Goal: Transaction & Acquisition: Book appointment/travel/reservation

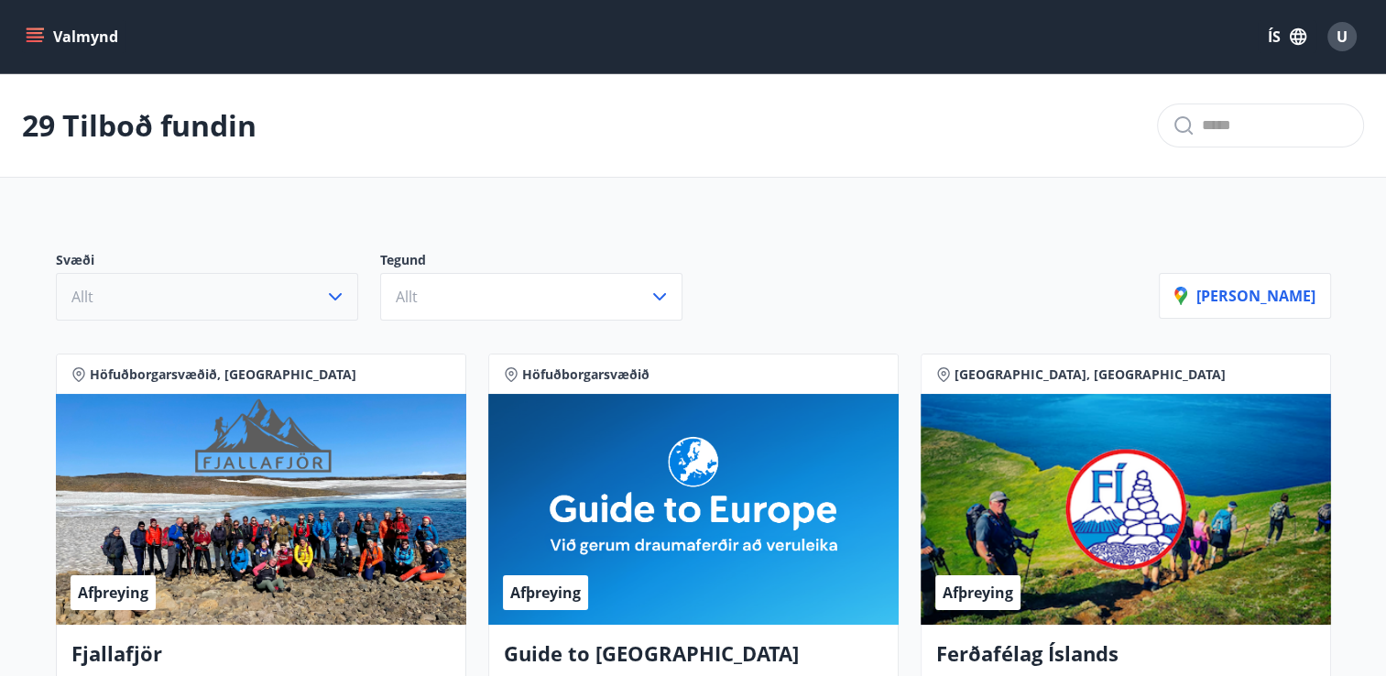
click at [333, 292] on icon "button" at bounding box center [335, 297] width 22 height 22
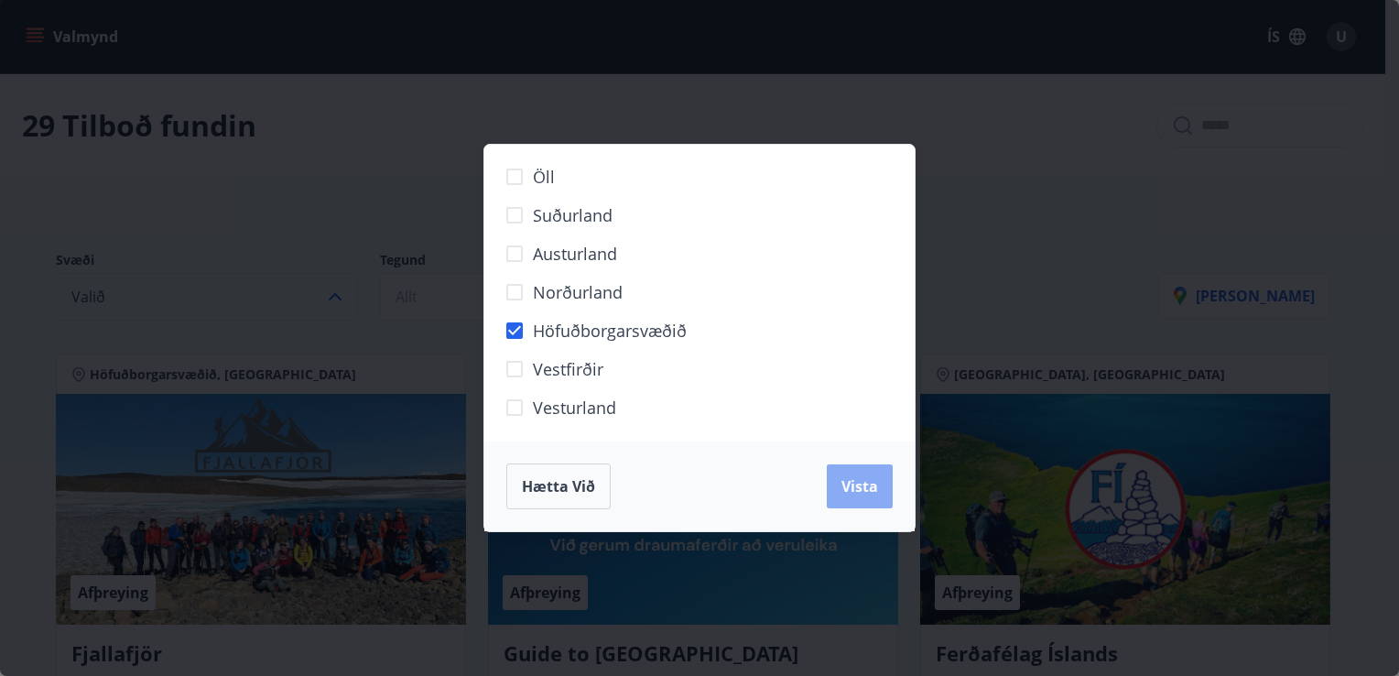
click at [860, 482] on span "Vista" at bounding box center [860, 486] width 37 height 20
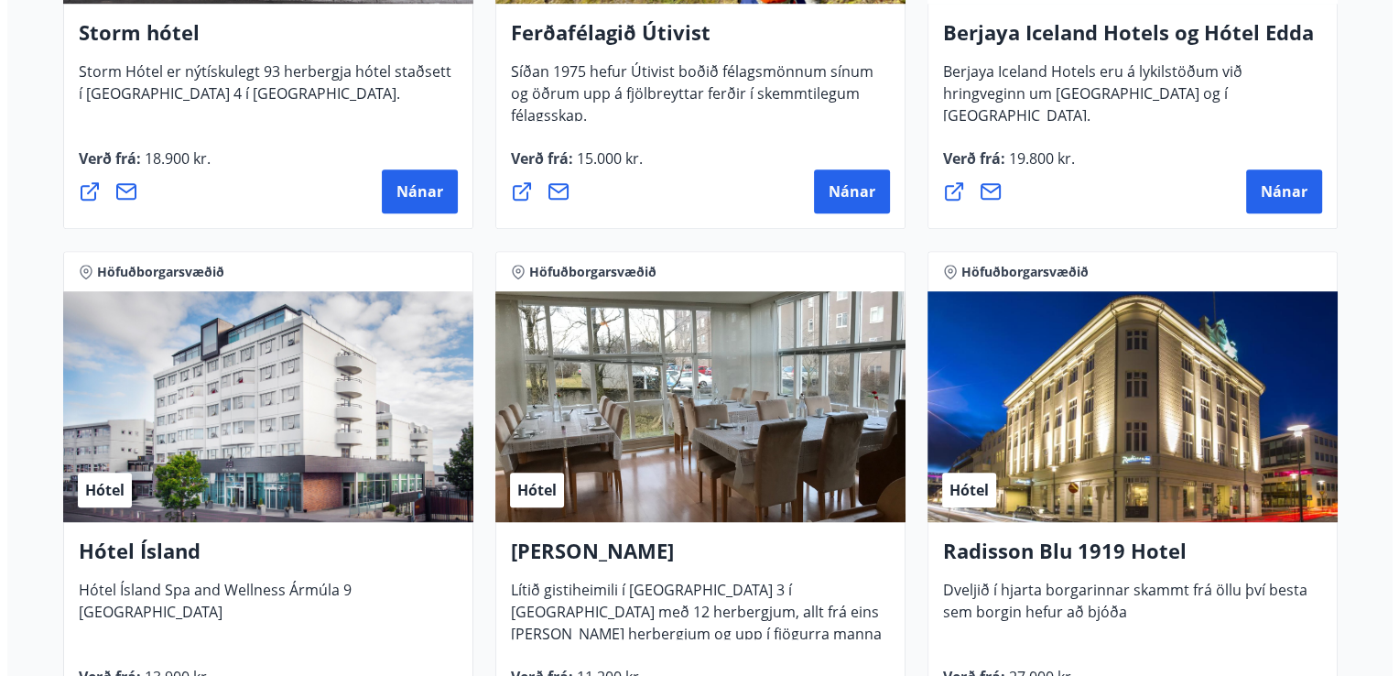
scroll to position [1374, 0]
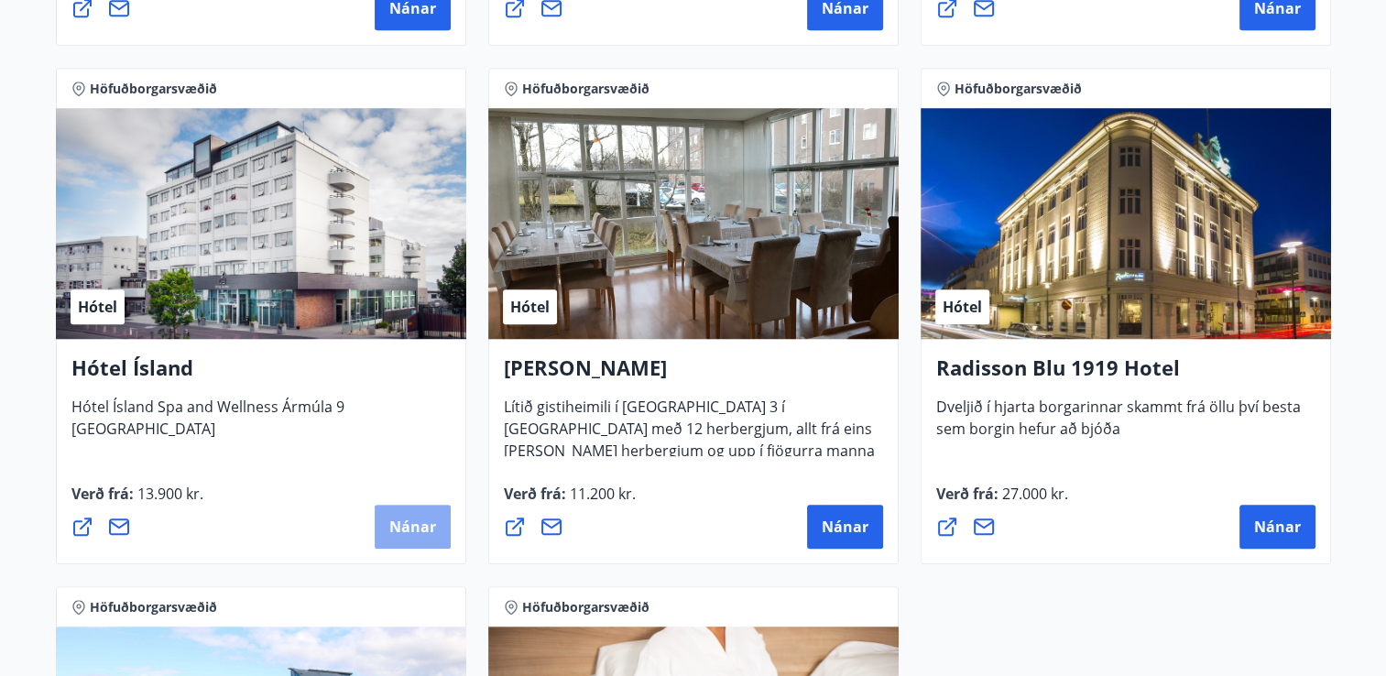
click at [406, 522] on span "Nánar" at bounding box center [412, 527] width 47 height 20
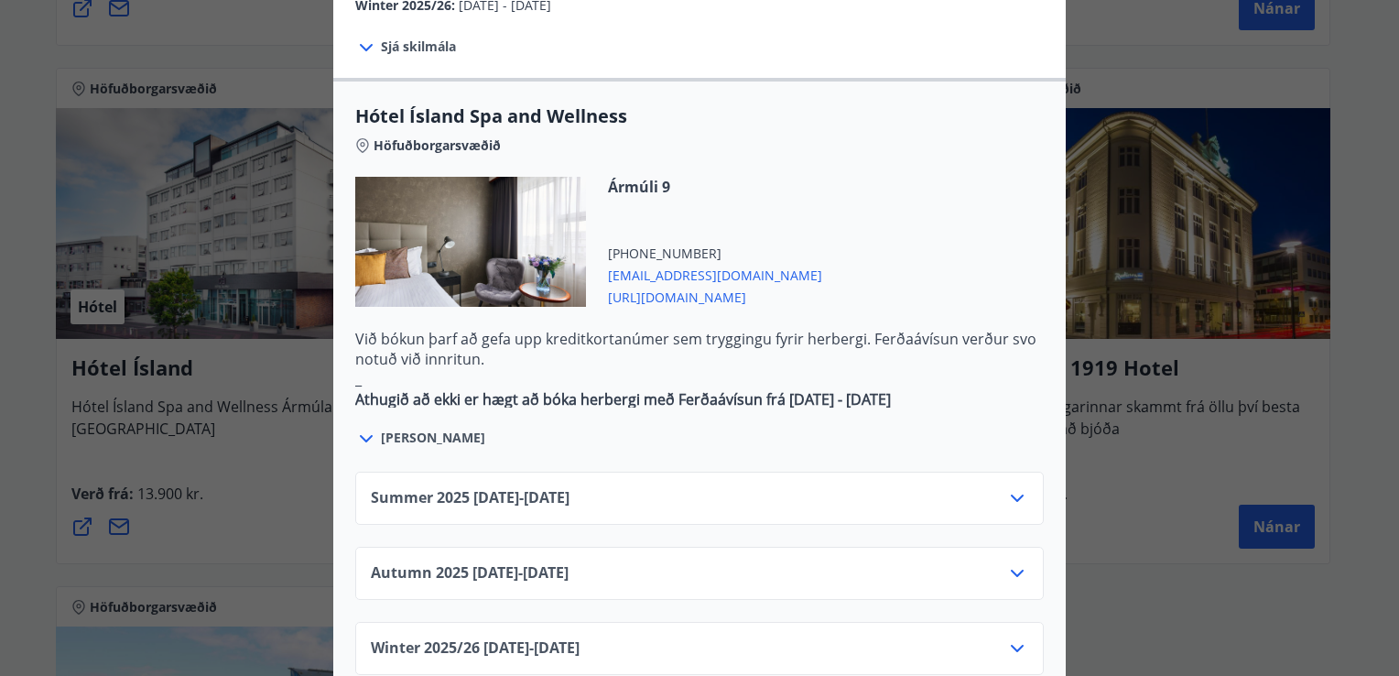
scroll to position [1007, 0]
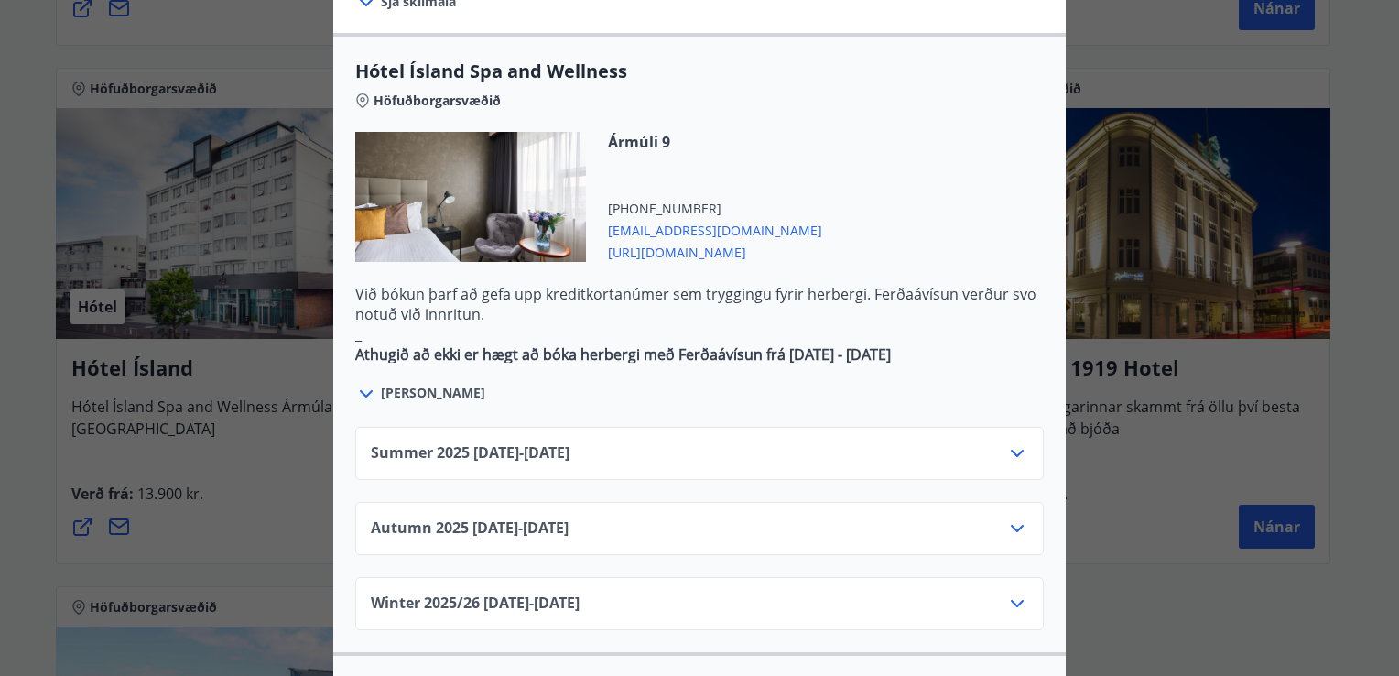
click at [1008, 442] on icon at bounding box center [1017, 453] width 22 height 22
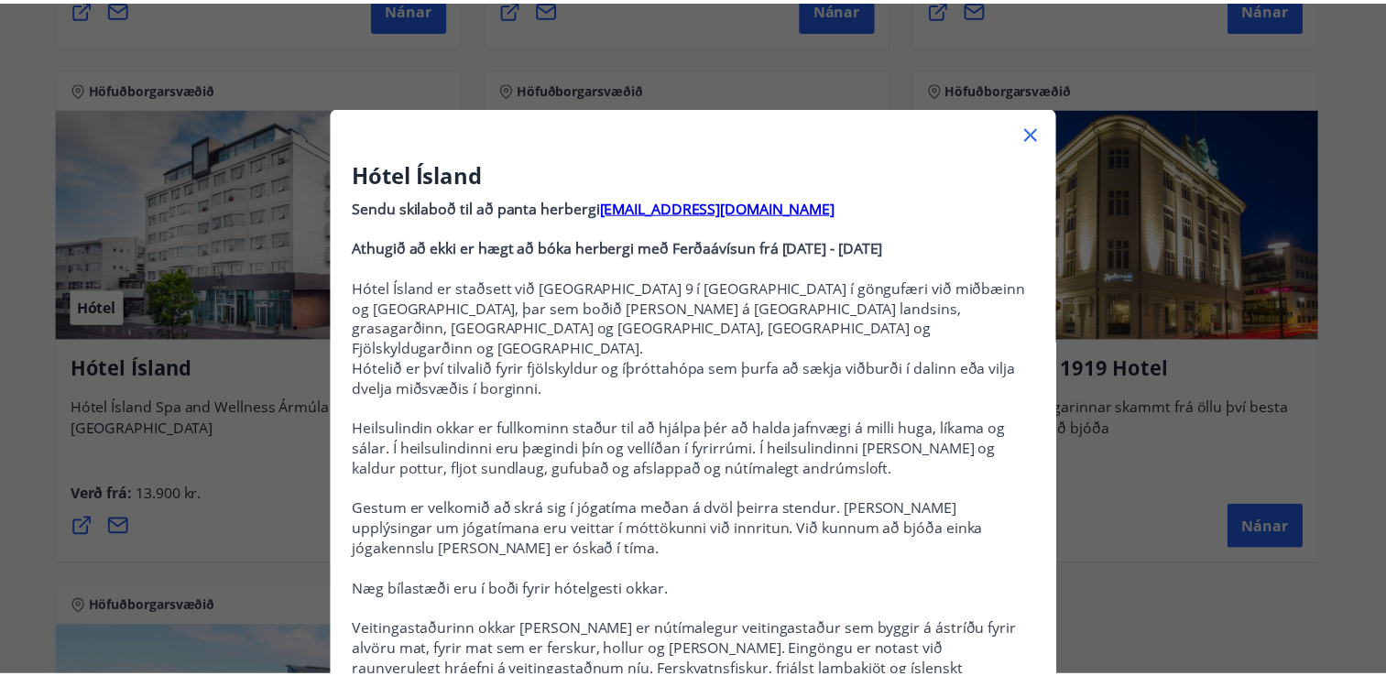
scroll to position [0, 0]
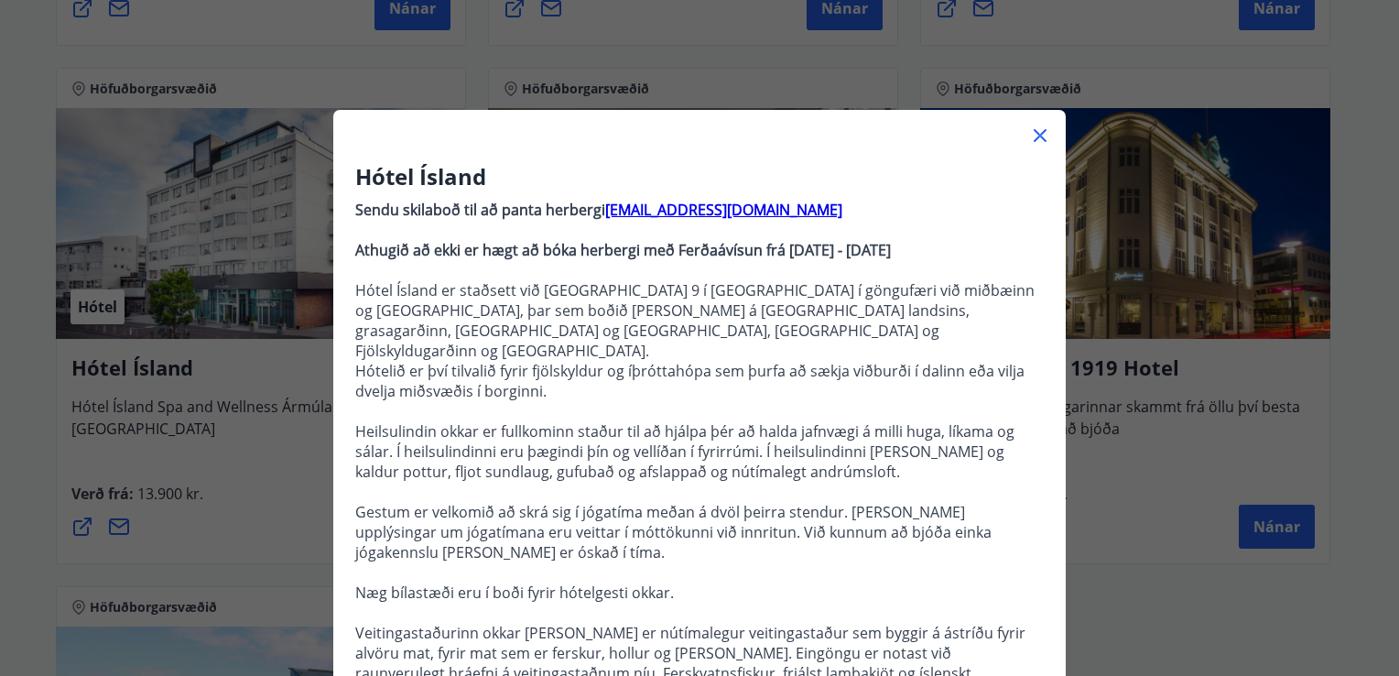
click at [1030, 131] on icon at bounding box center [1040, 136] width 22 height 22
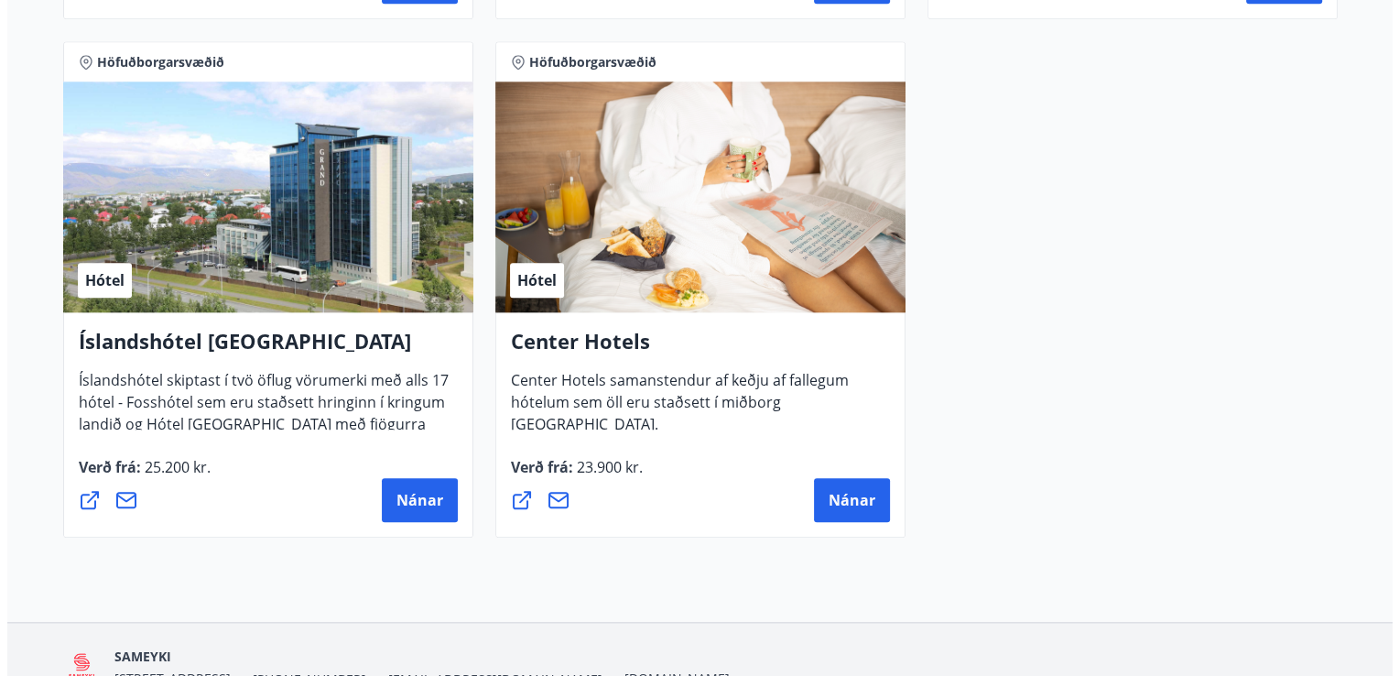
scroll to position [1923, 0]
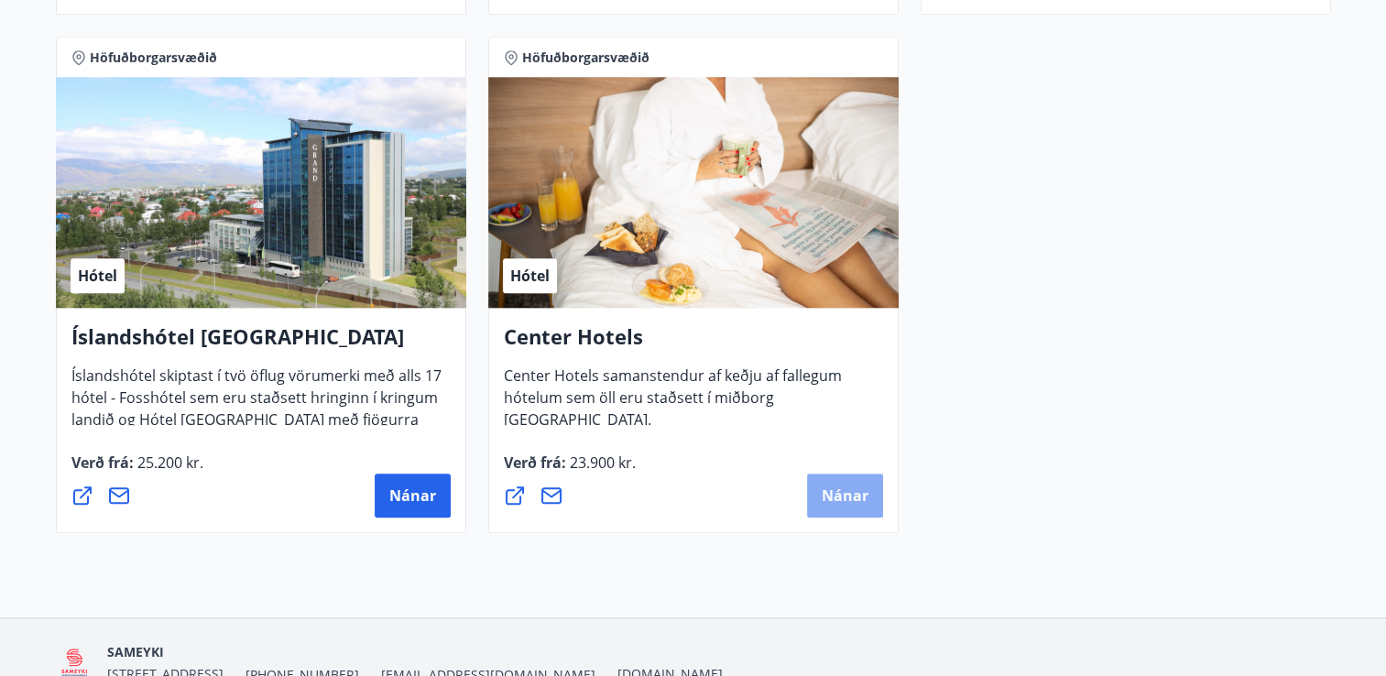
click at [848, 500] on span "Nánar" at bounding box center [844, 495] width 47 height 20
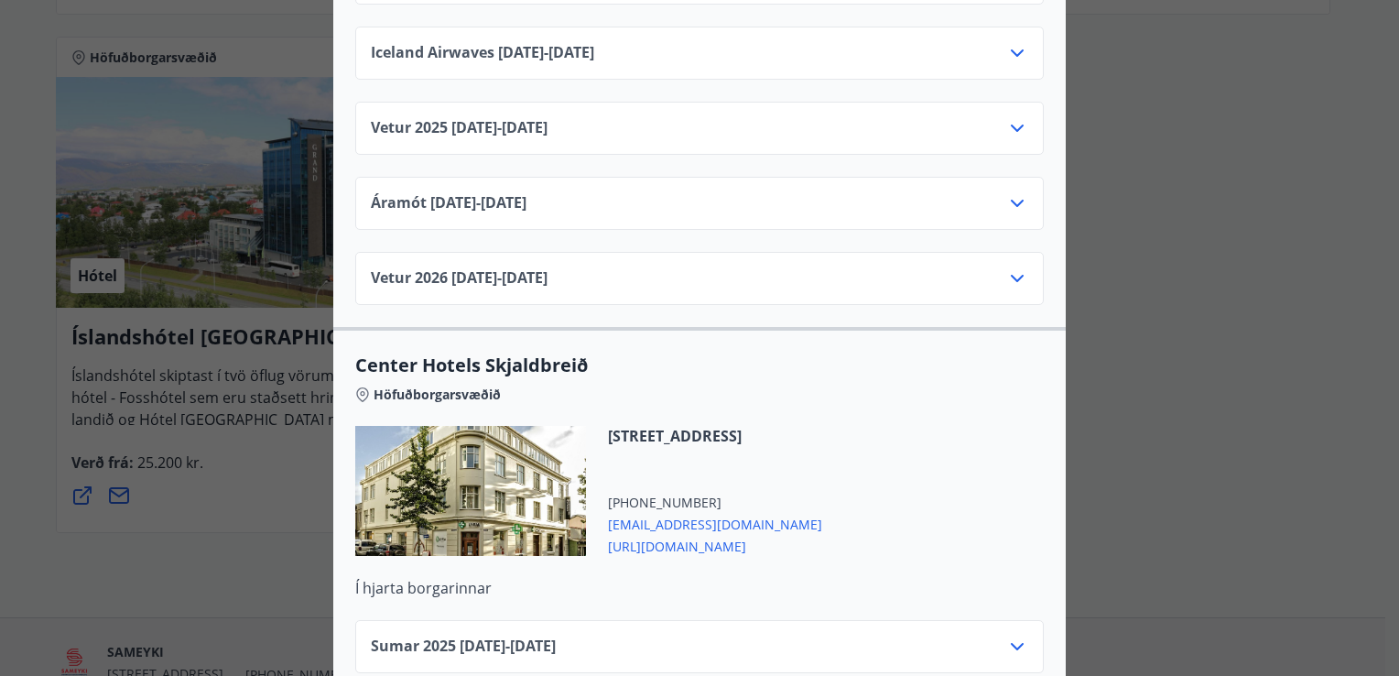
scroll to position [4945, 0]
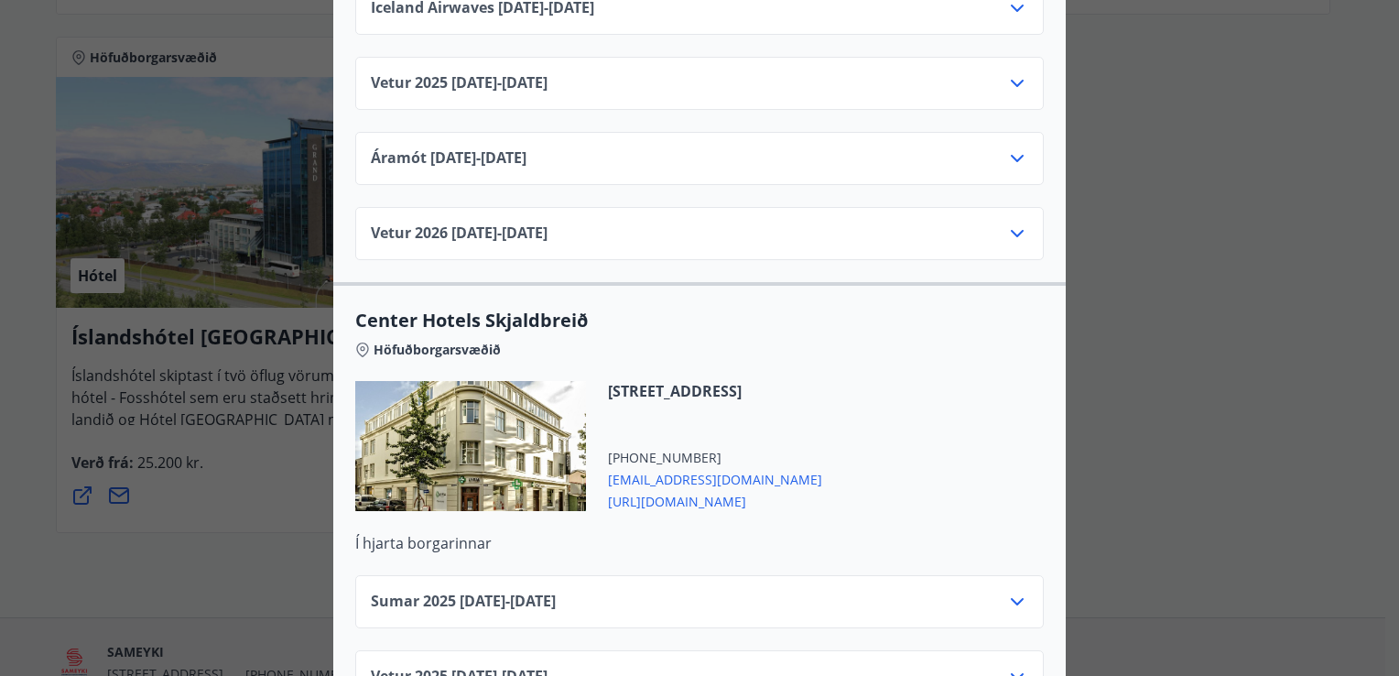
click at [591, 591] on div "Sumar [PHONE_NUMBER][DATE] - [DATE]" at bounding box center [700, 609] width 658 height 37
click at [1011, 591] on icon at bounding box center [1017, 602] width 22 height 22
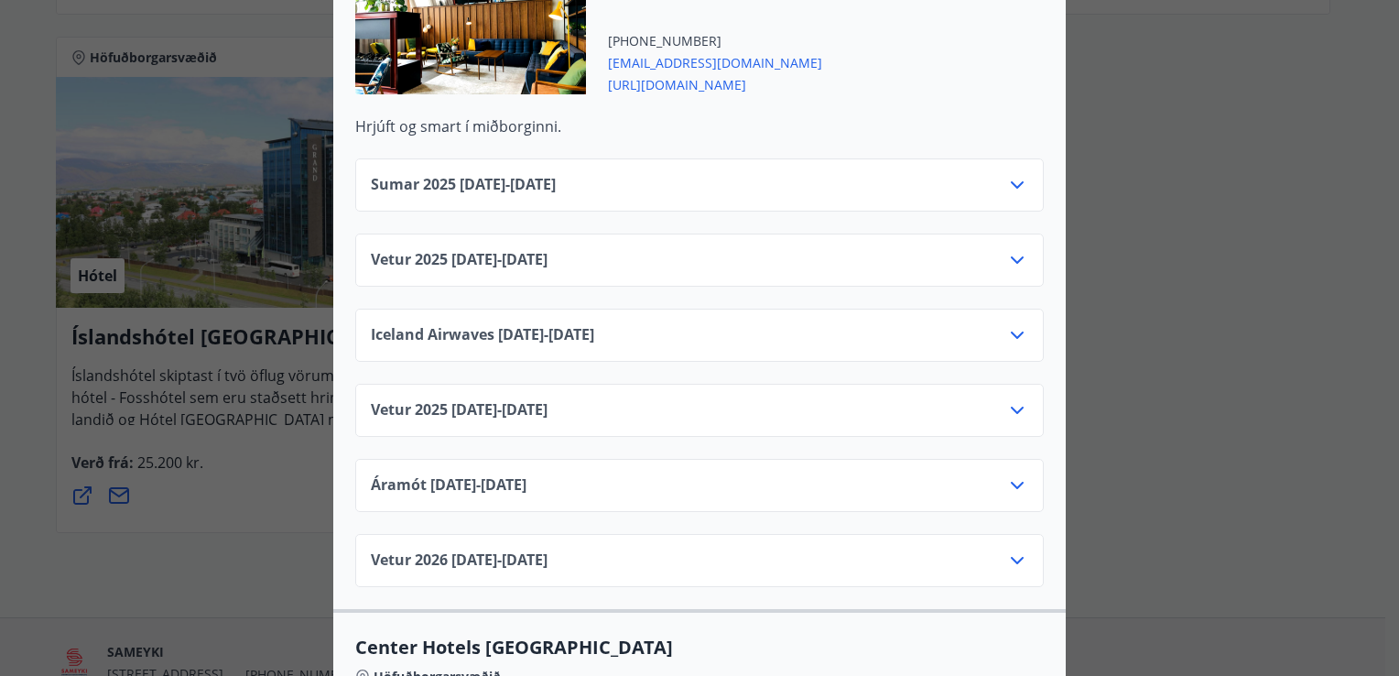
scroll to position [2747, 0]
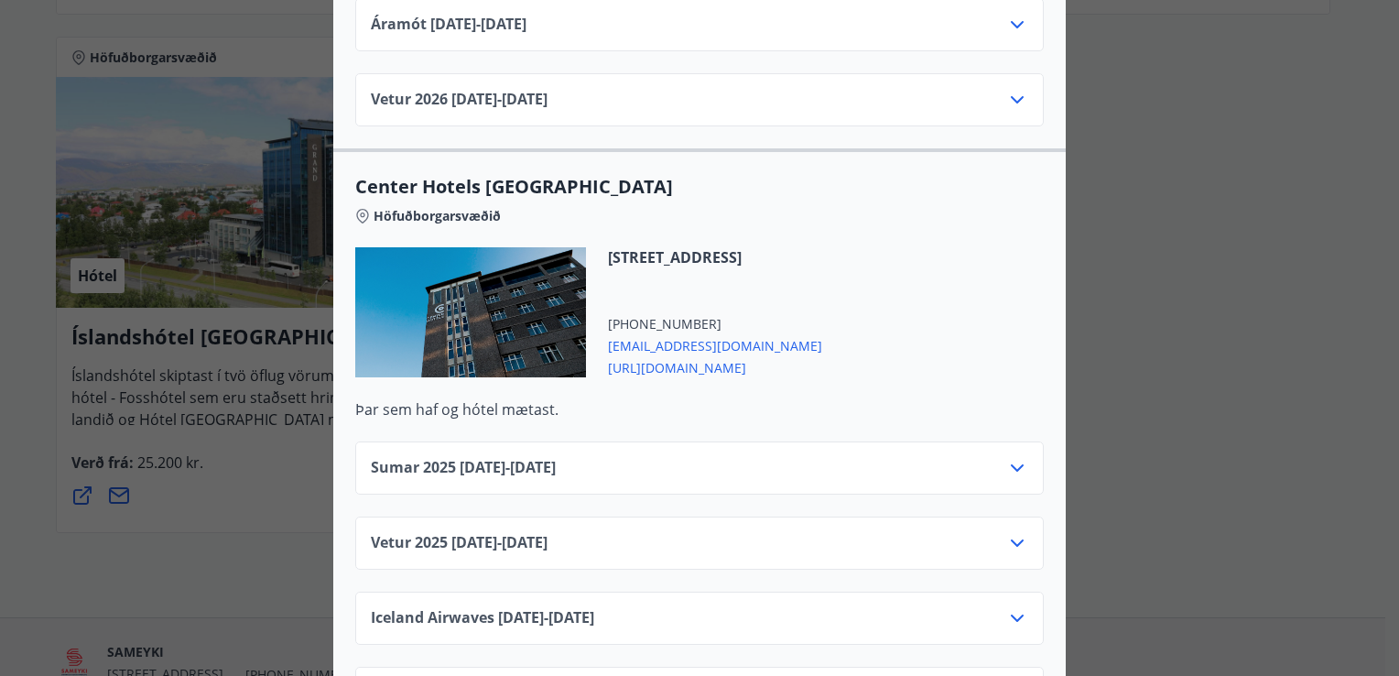
click at [1012, 457] on icon at bounding box center [1017, 468] width 22 height 22
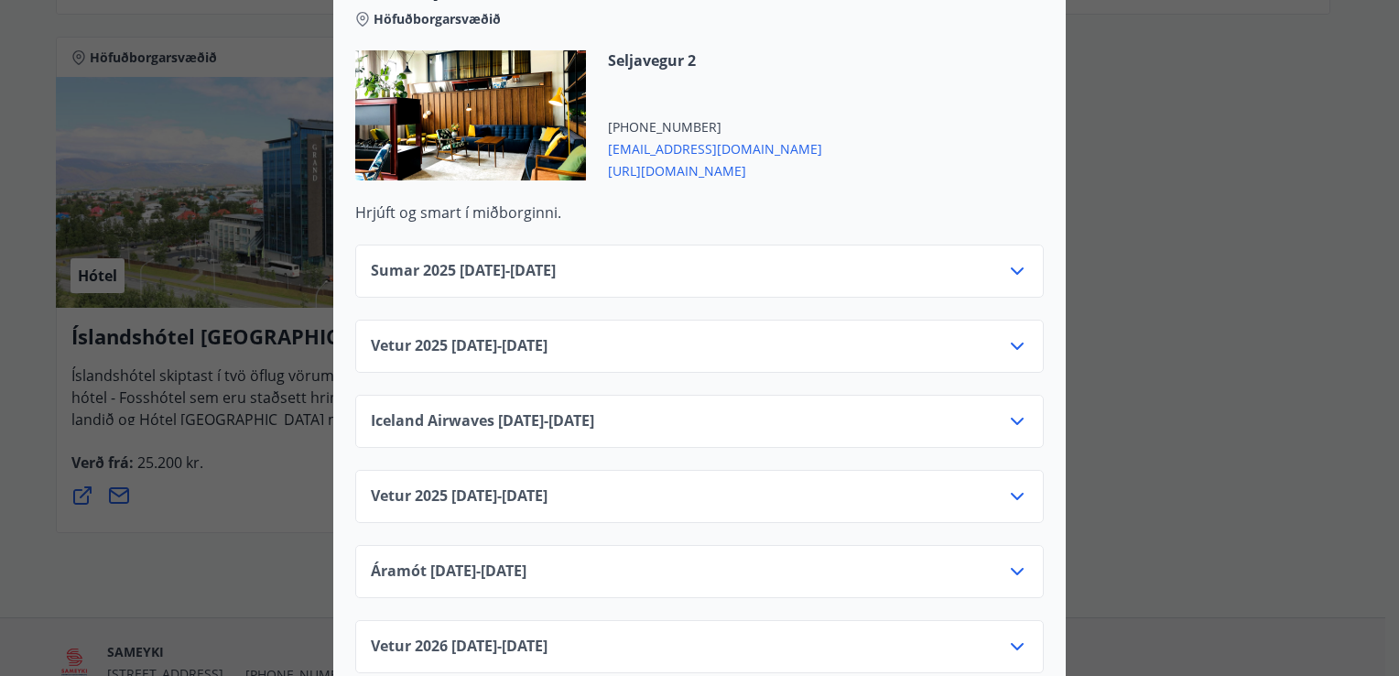
scroll to position [2198, 0]
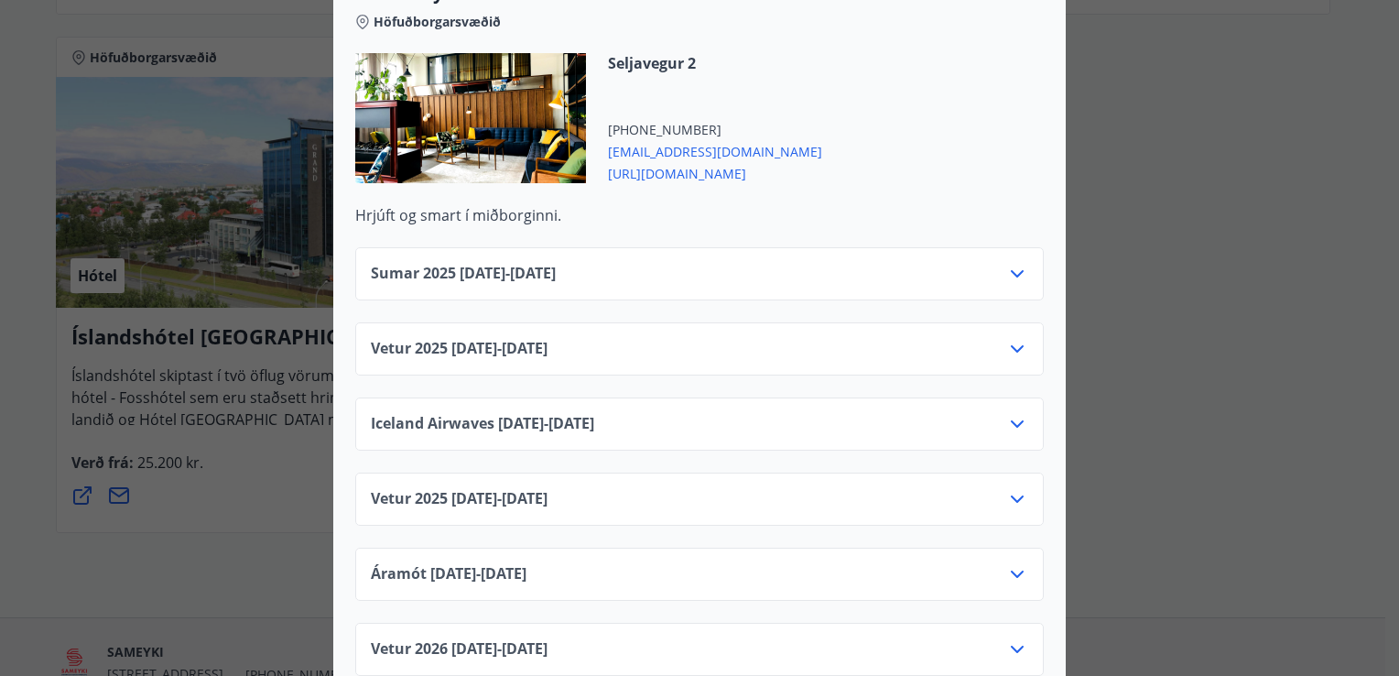
click at [1006, 263] on icon at bounding box center [1017, 274] width 22 height 22
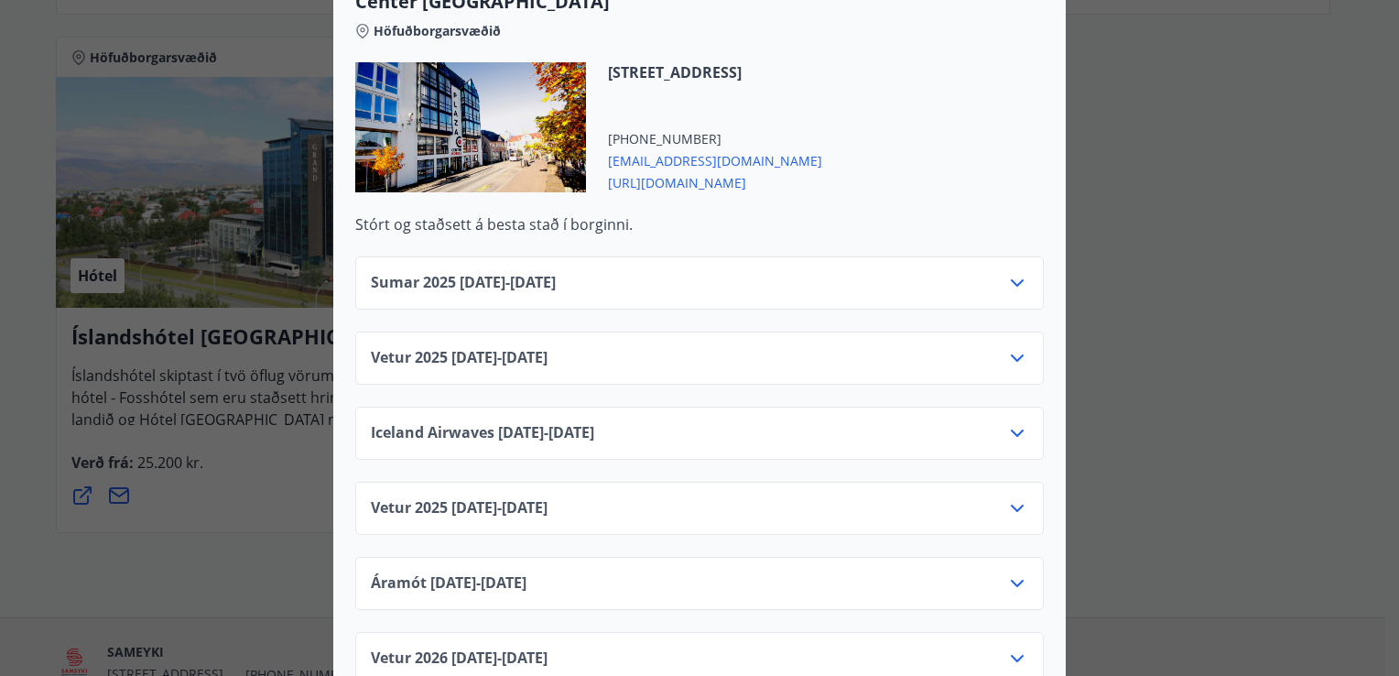
scroll to position [1374, 0]
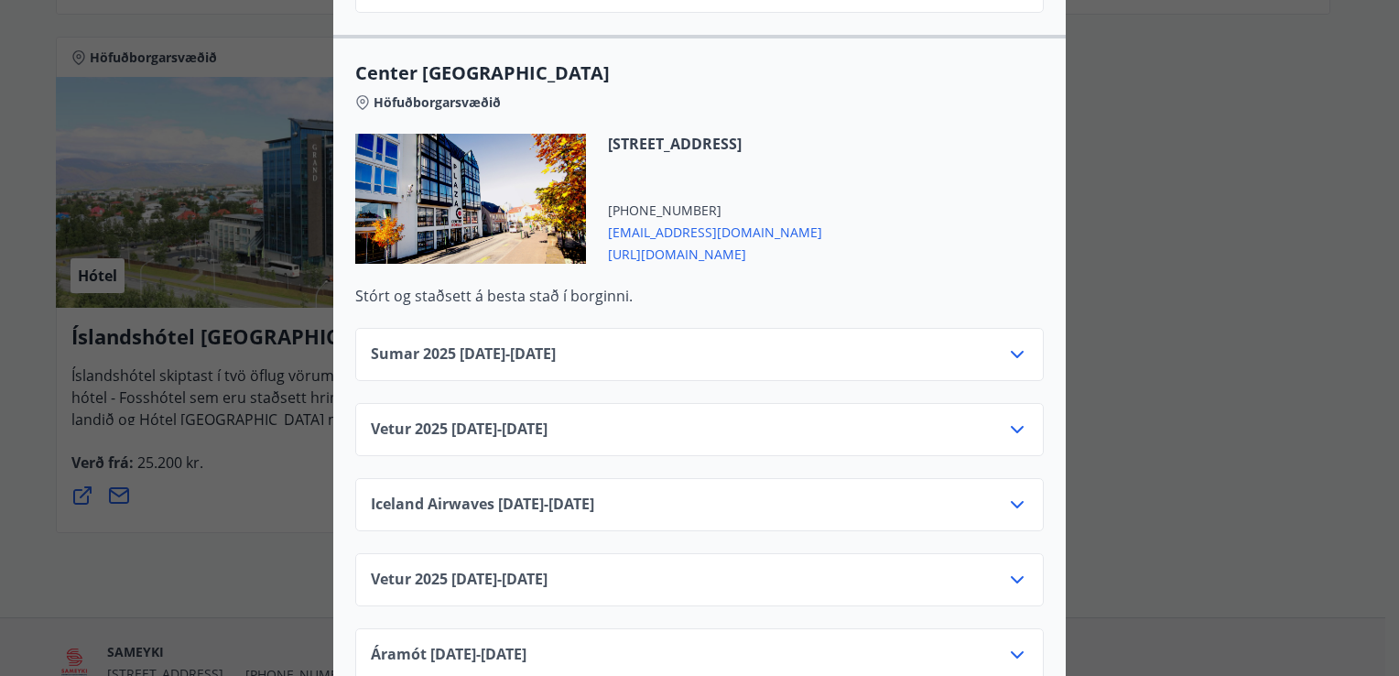
click at [1010, 343] on icon at bounding box center [1017, 354] width 22 height 22
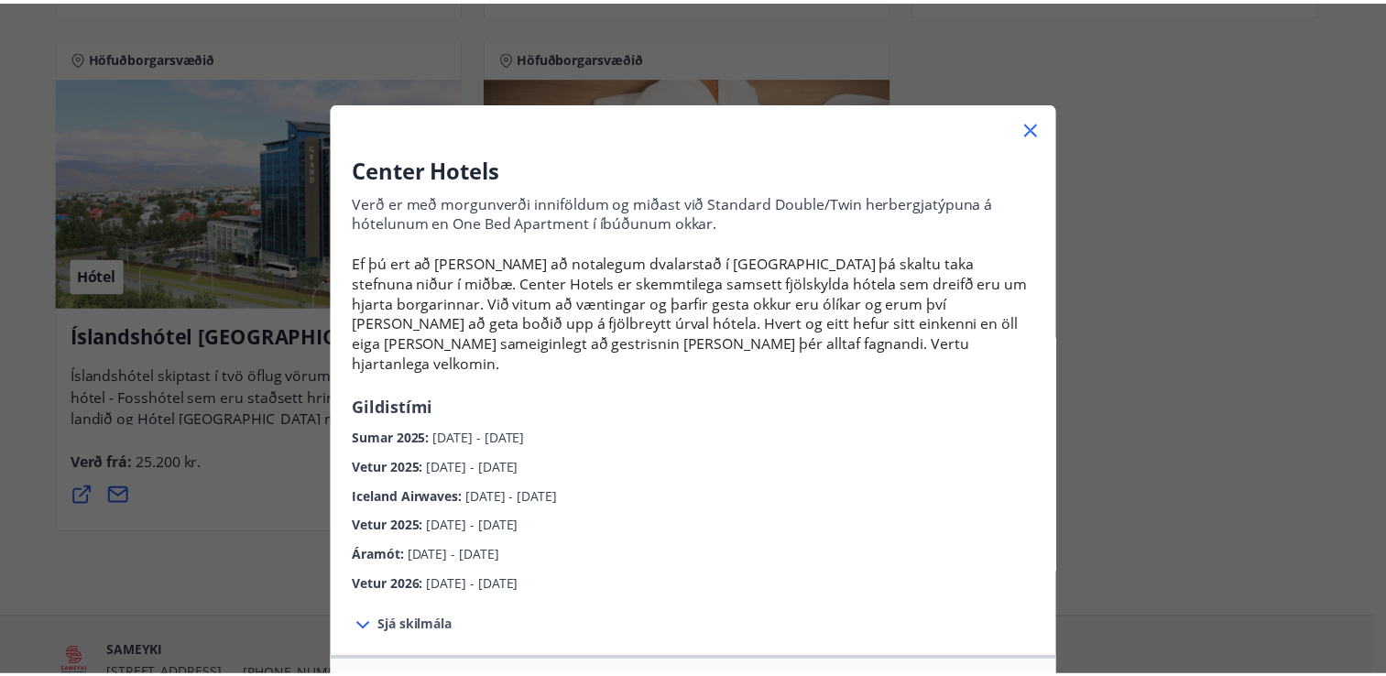
scroll to position [0, 0]
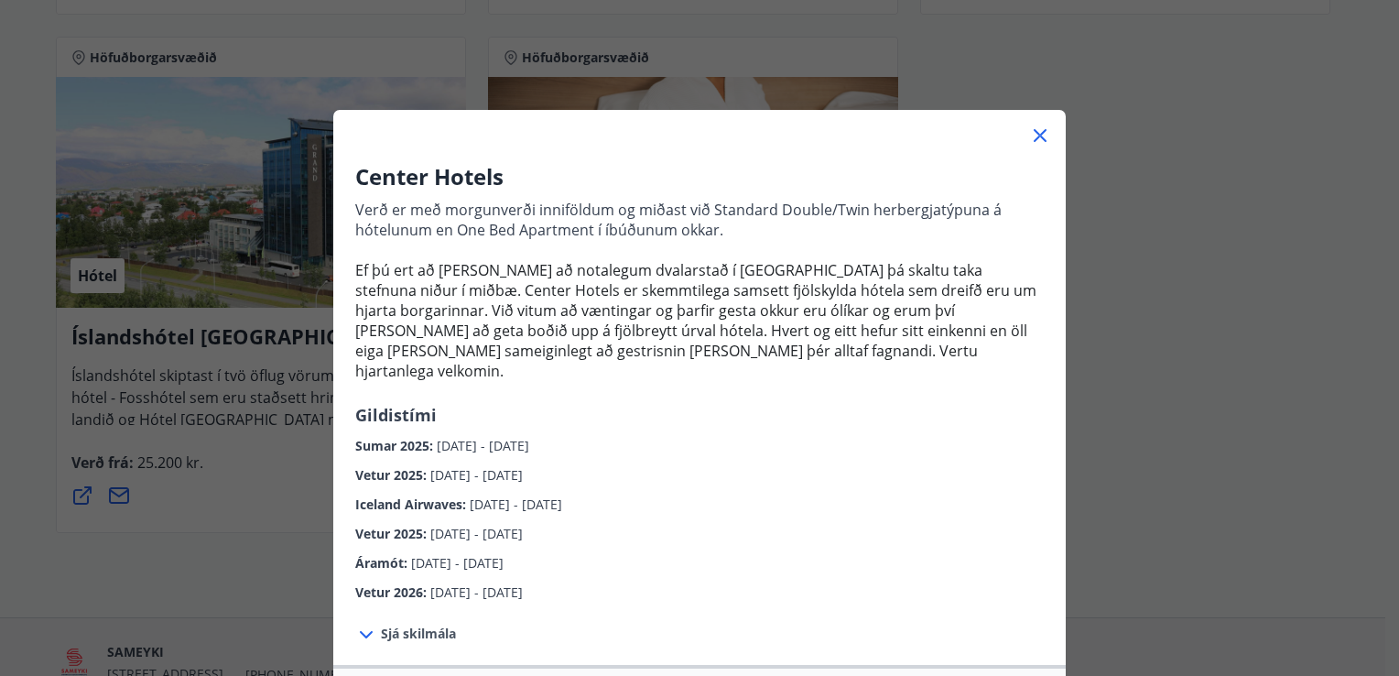
click at [1029, 136] on icon at bounding box center [1040, 136] width 22 height 22
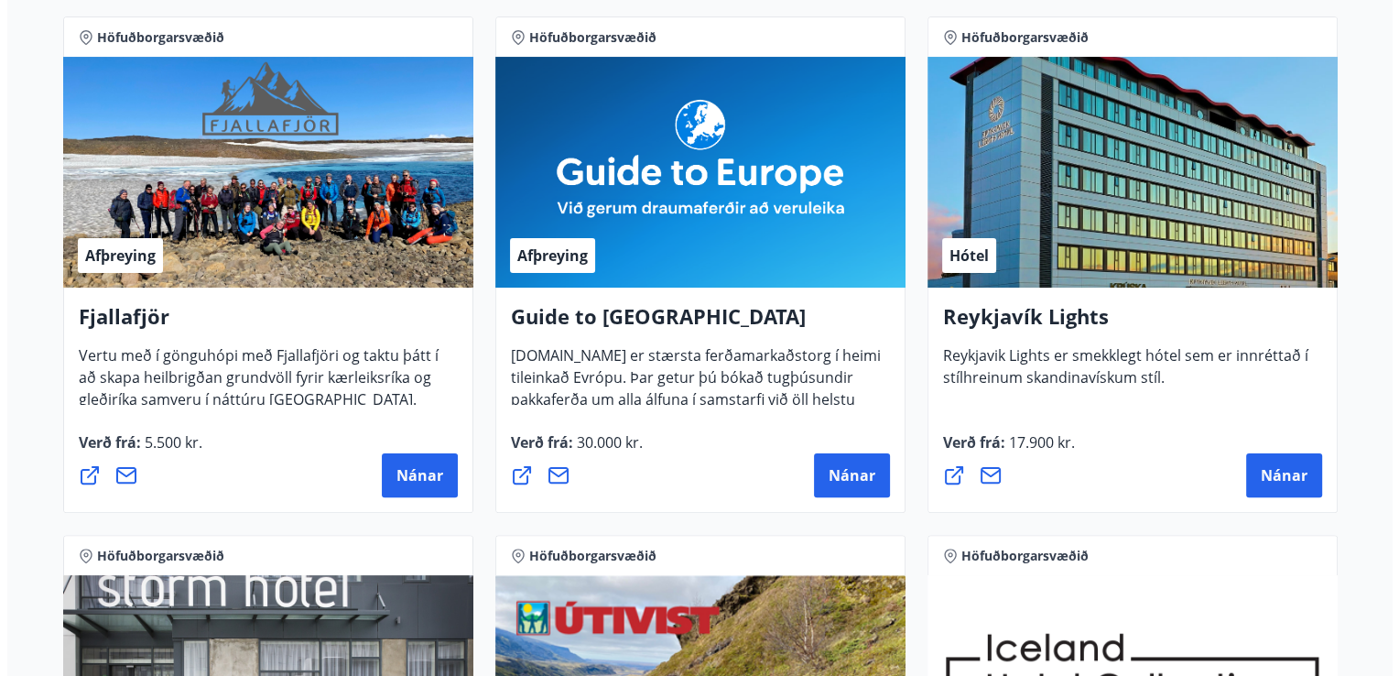
scroll to position [366, 0]
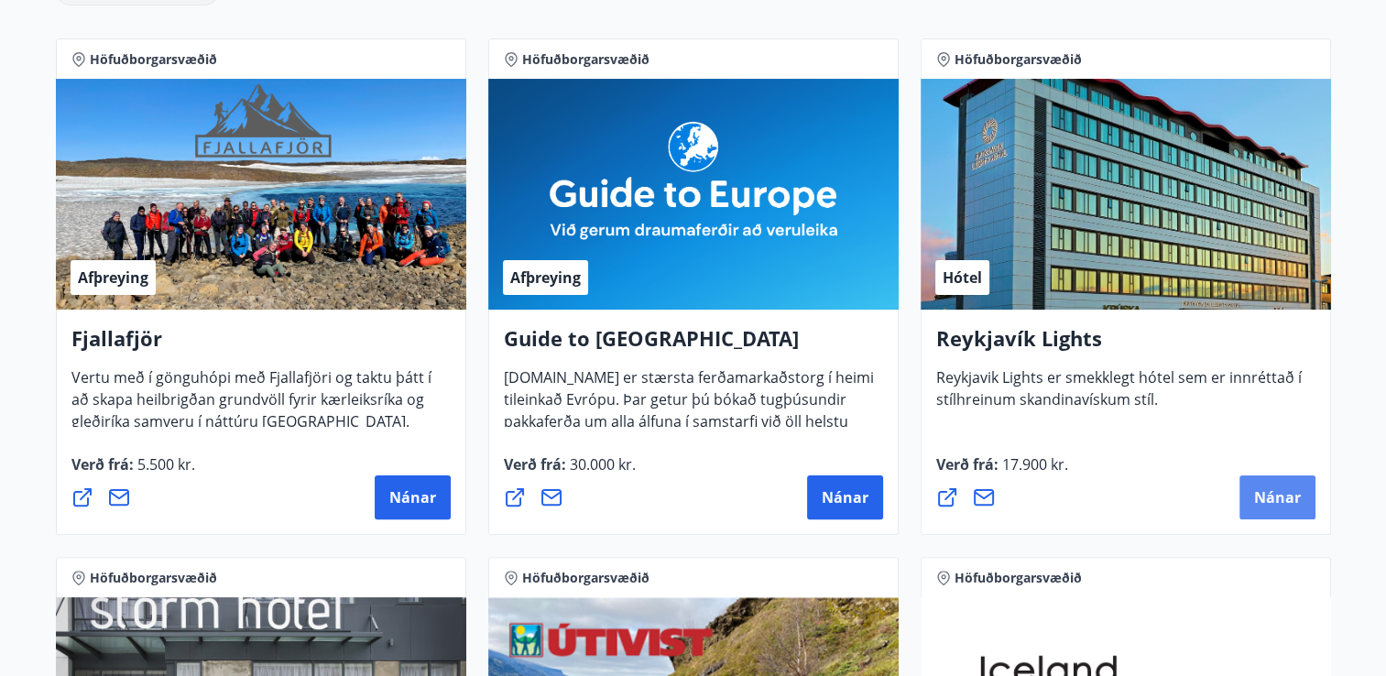
click at [1282, 499] on span "Nánar" at bounding box center [1277, 497] width 47 height 20
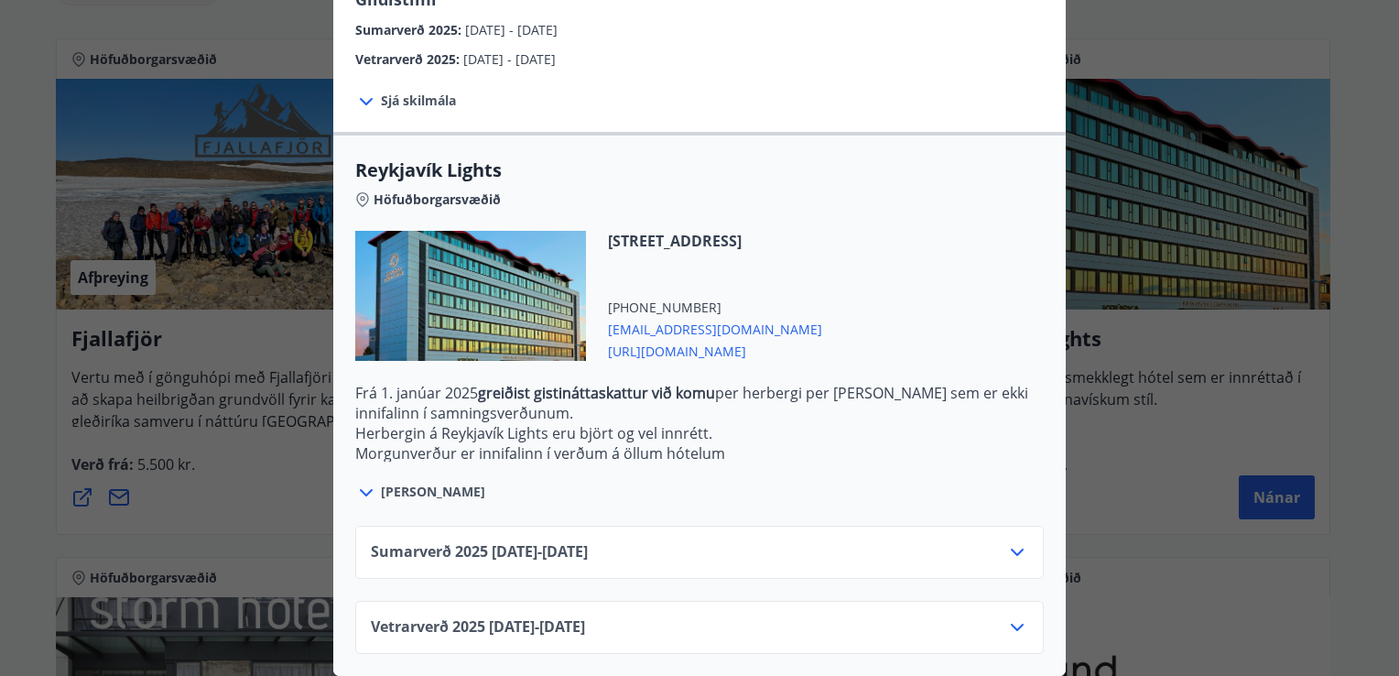
scroll to position [477, 0]
click at [1009, 541] on icon at bounding box center [1017, 552] width 22 height 22
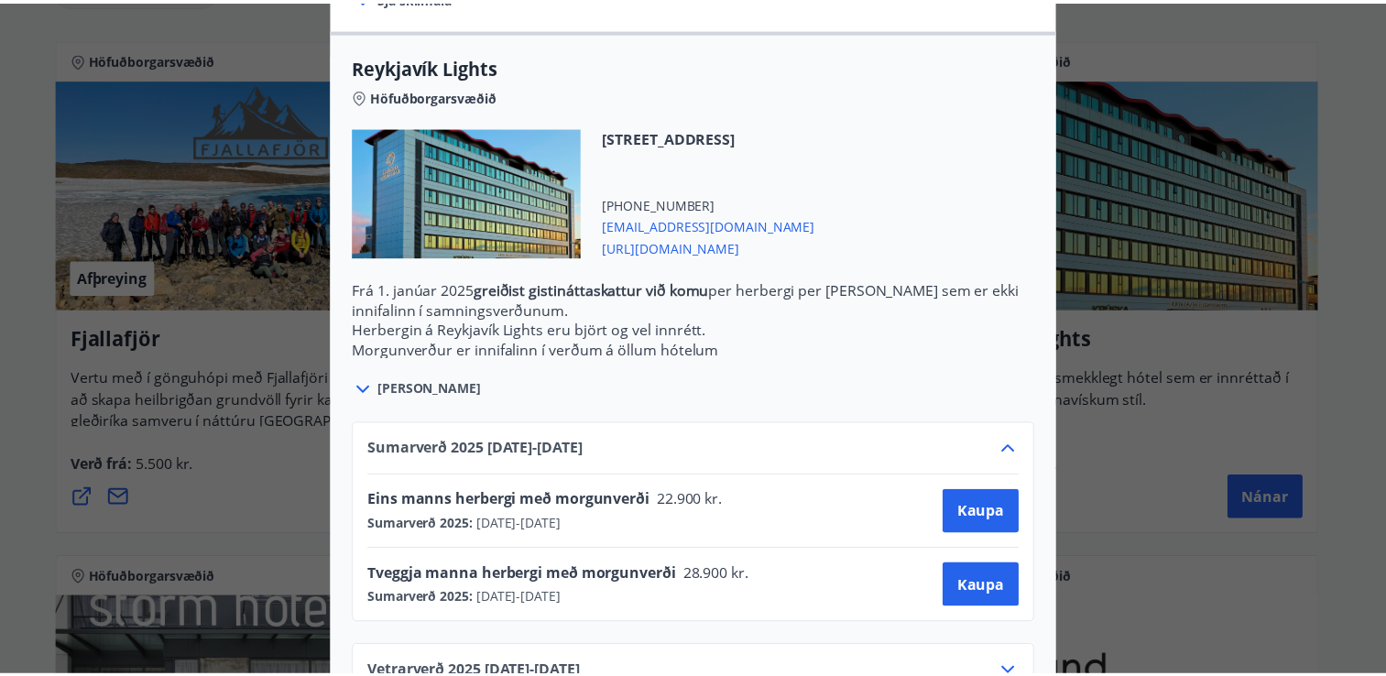
scroll to position [0, 0]
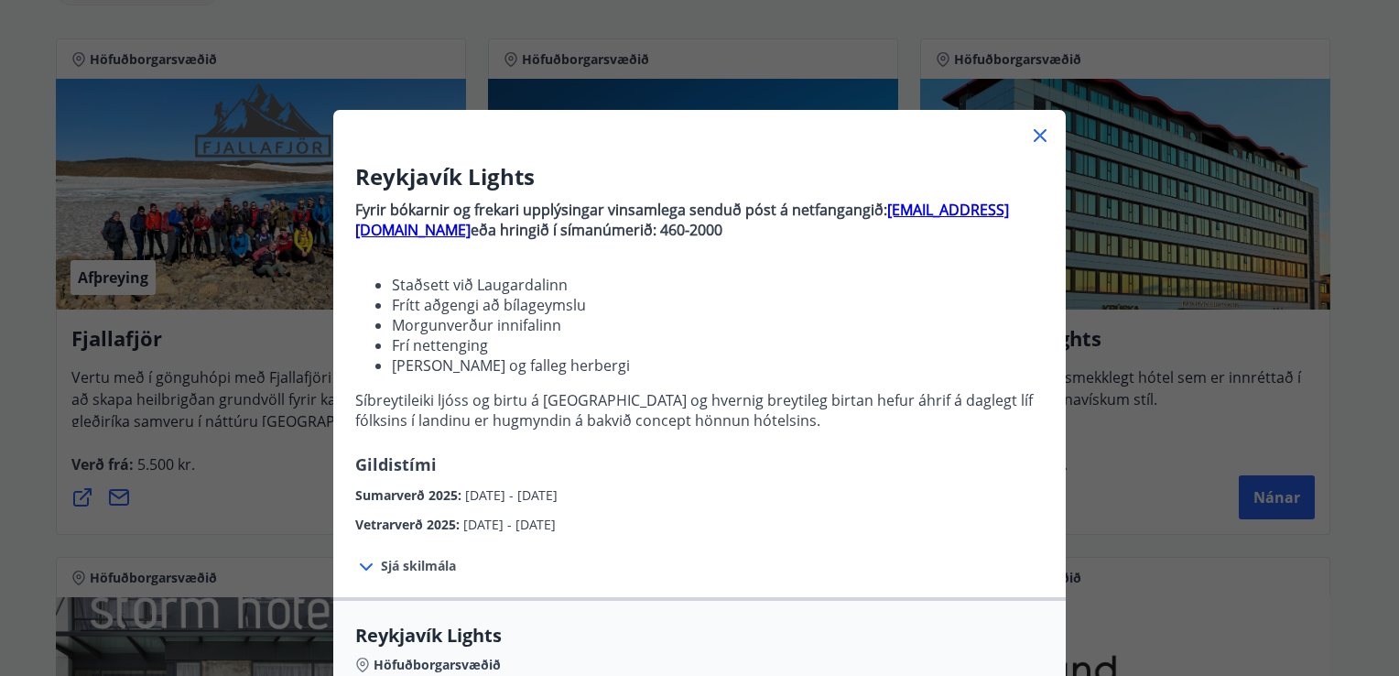
click at [1352, 201] on div "Reykjavík Lights Fyrir bókarnir og frekari upplýsingar vinsamlega senduð póst á…" at bounding box center [699, 338] width 1399 height 676
click at [1030, 134] on icon at bounding box center [1040, 136] width 22 height 22
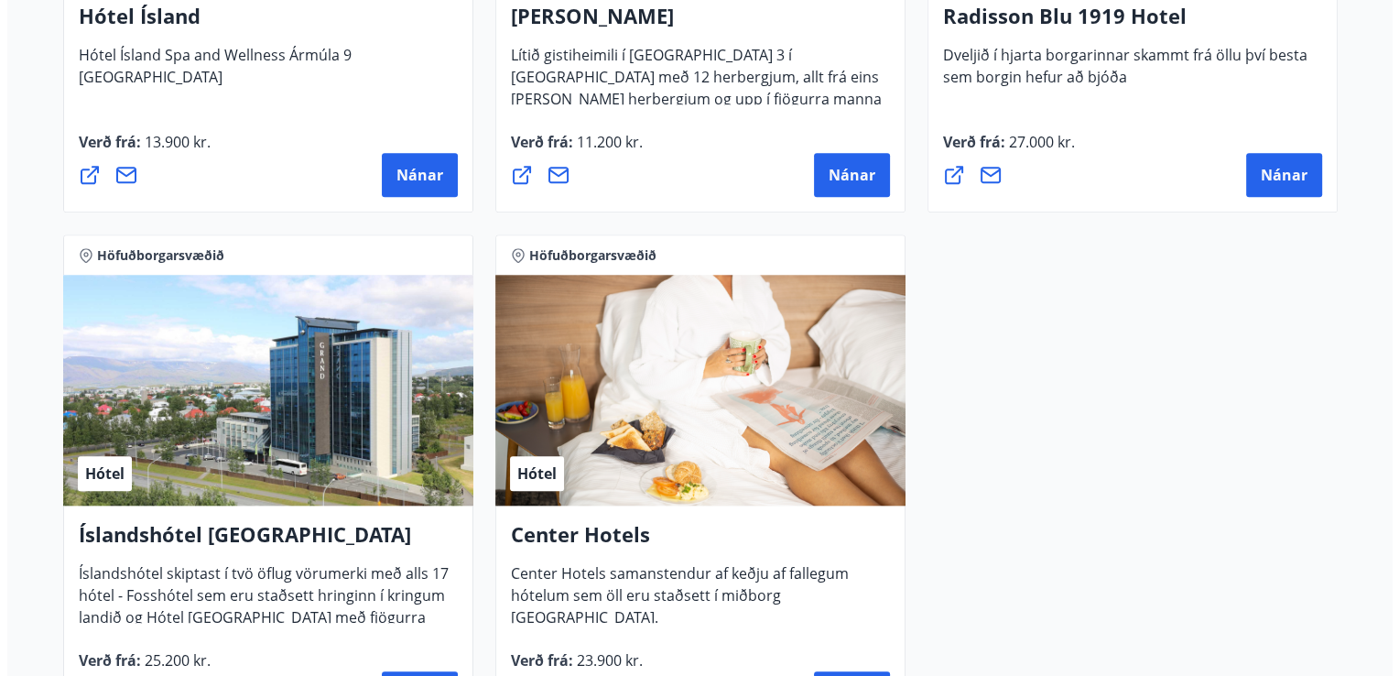
scroll to position [2017, 0]
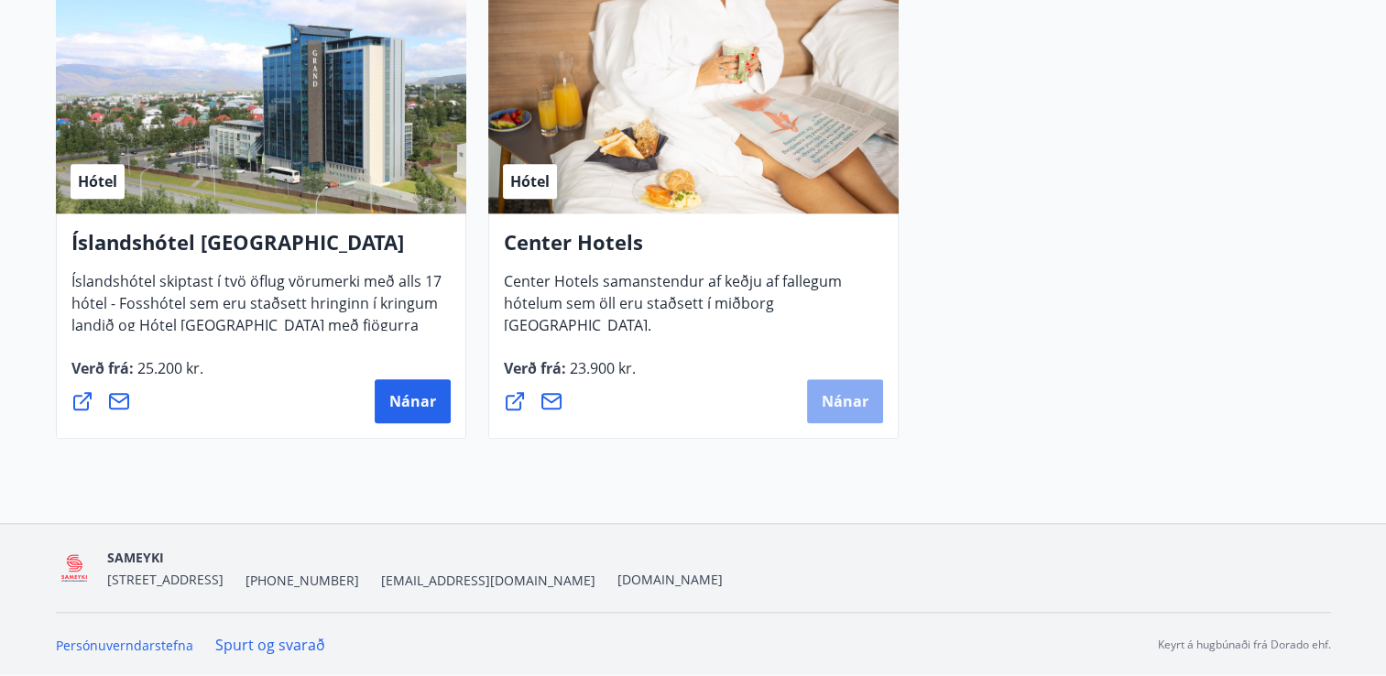
click at [842, 396] on span "Nánar" at bounding box center [844, 401] width 47 height 20
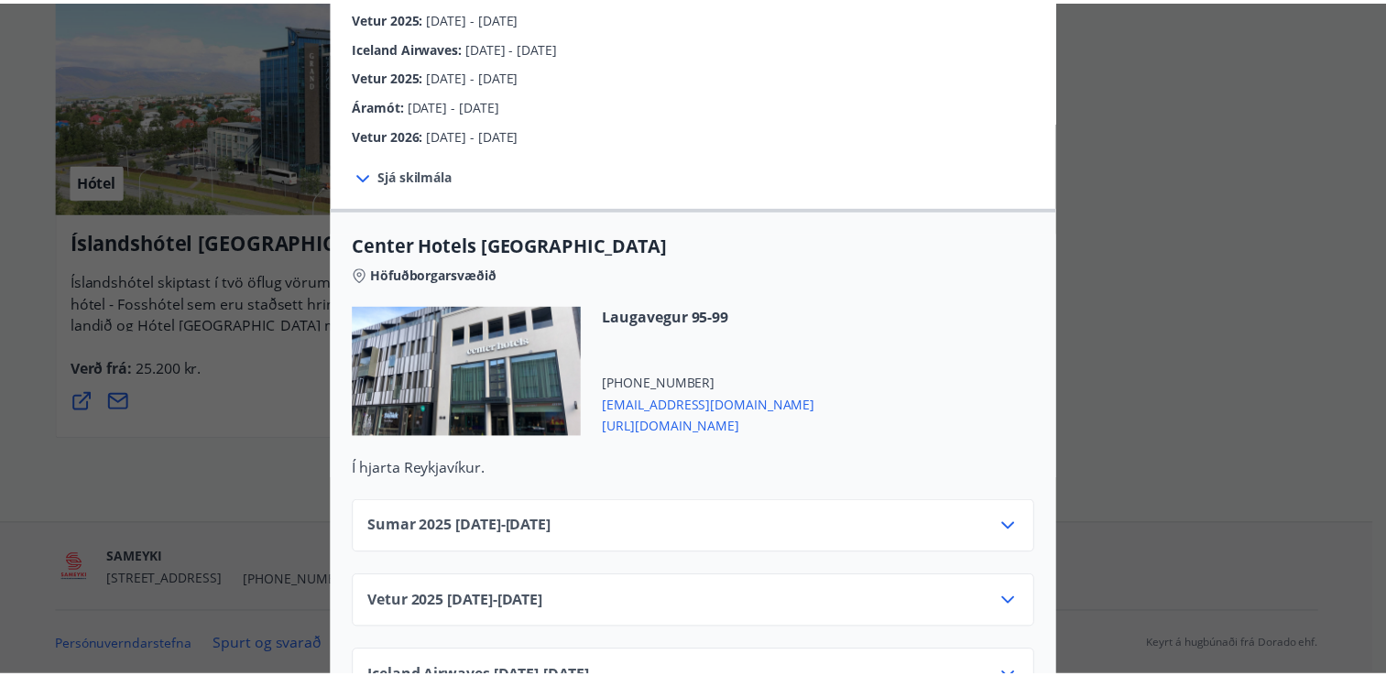
scroll to position [0, 0]
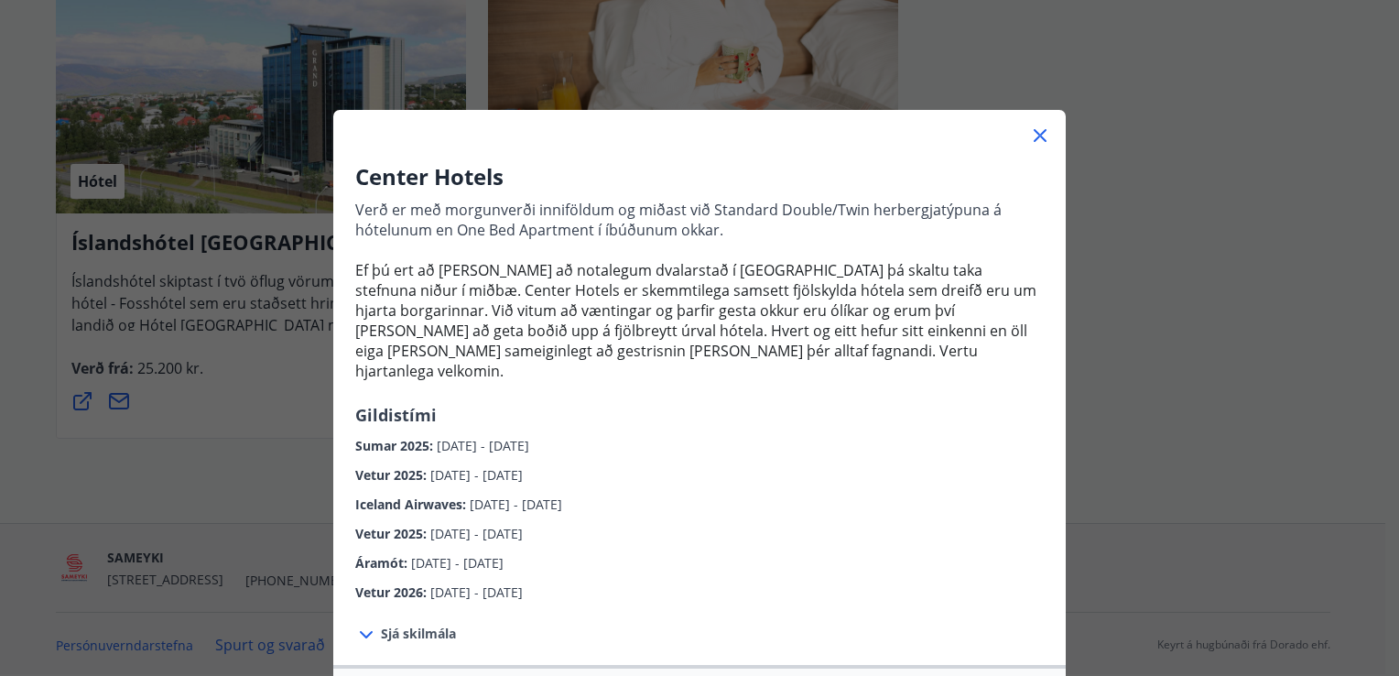
click at [1033, 126] on icon at bounding box center [1040, 136] width 22 height 22
